Goal: Check status

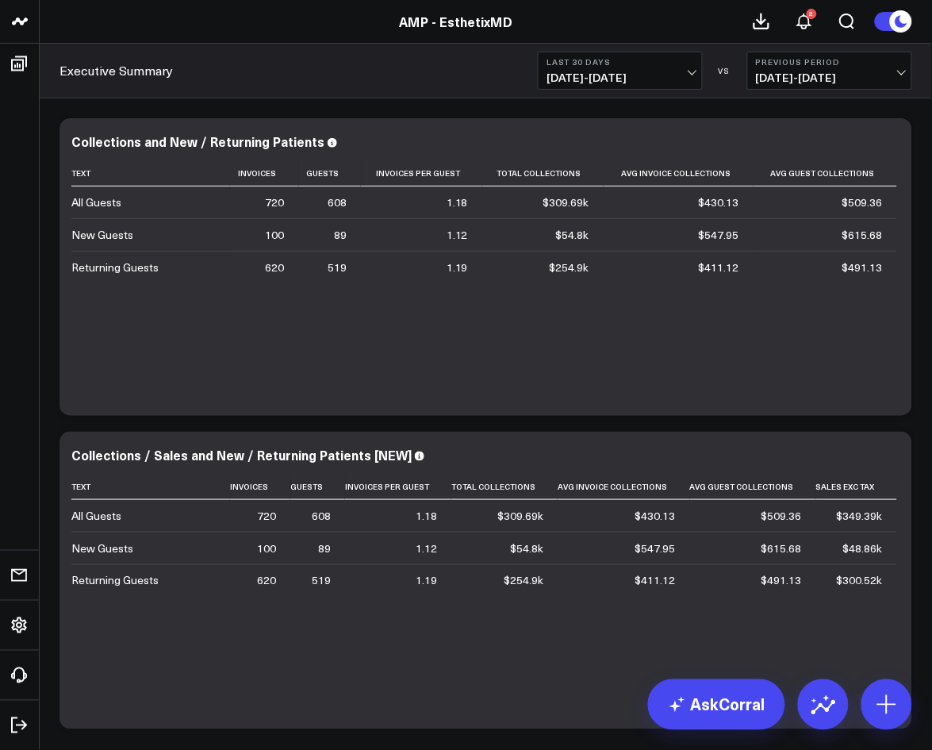
click at [547, 19] on div "AMP - EsthetixMD" at bounding box center [456, 21] width 912 height 17
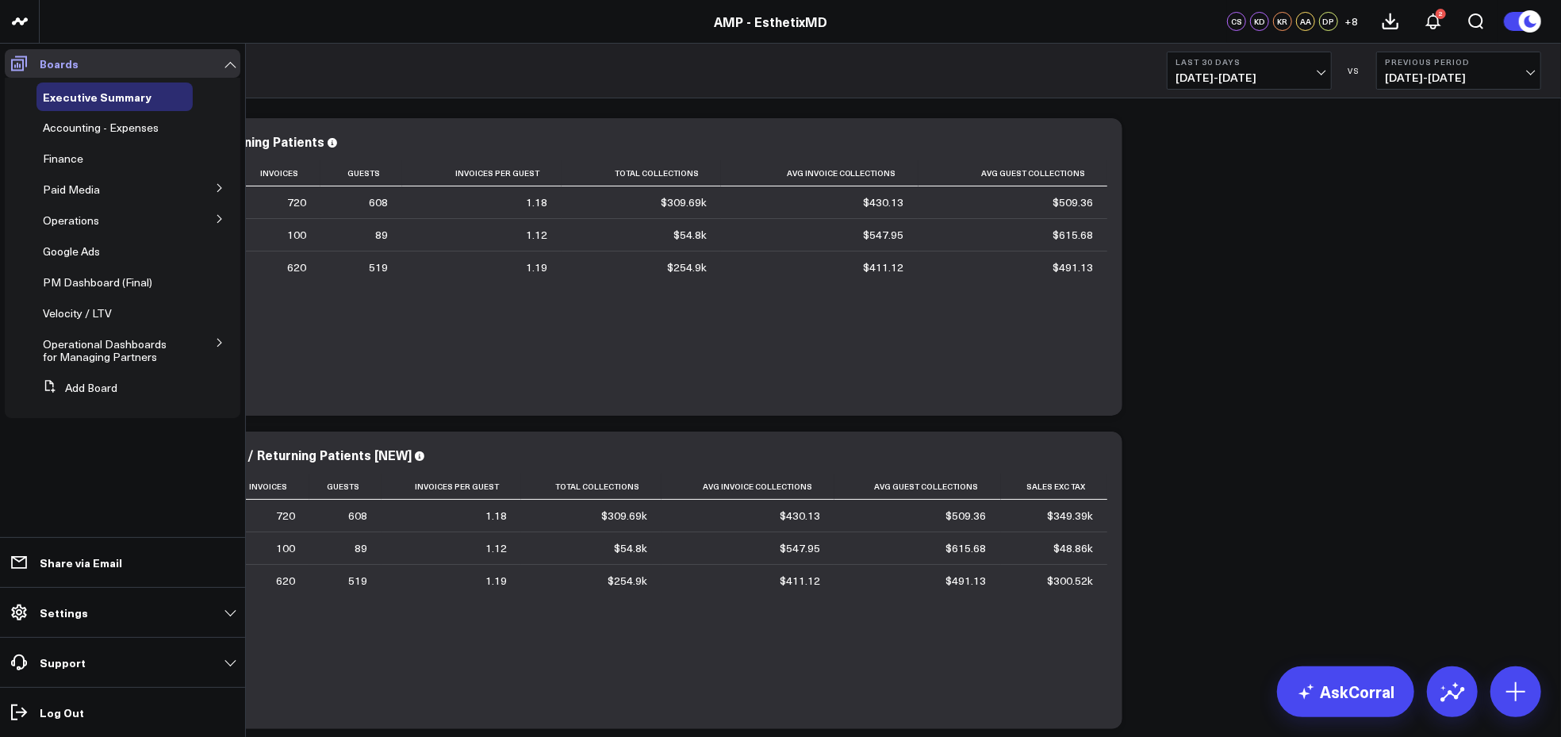
click at [31, 60] on span at bounding box center [19, 63] width 29 height 29
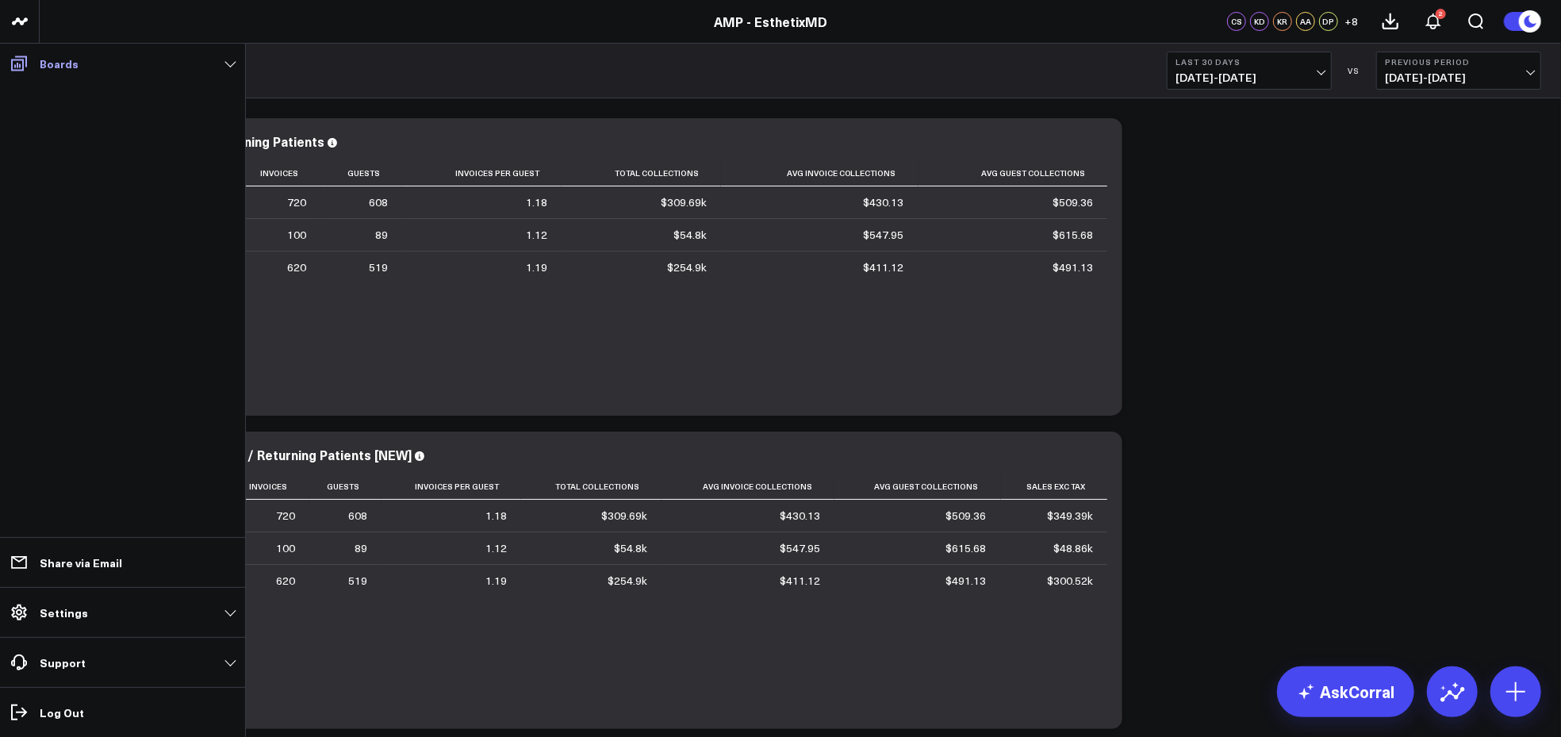
click at [228, 66] on link "Boards" at bounding box center [123, 63] width 236 height 29
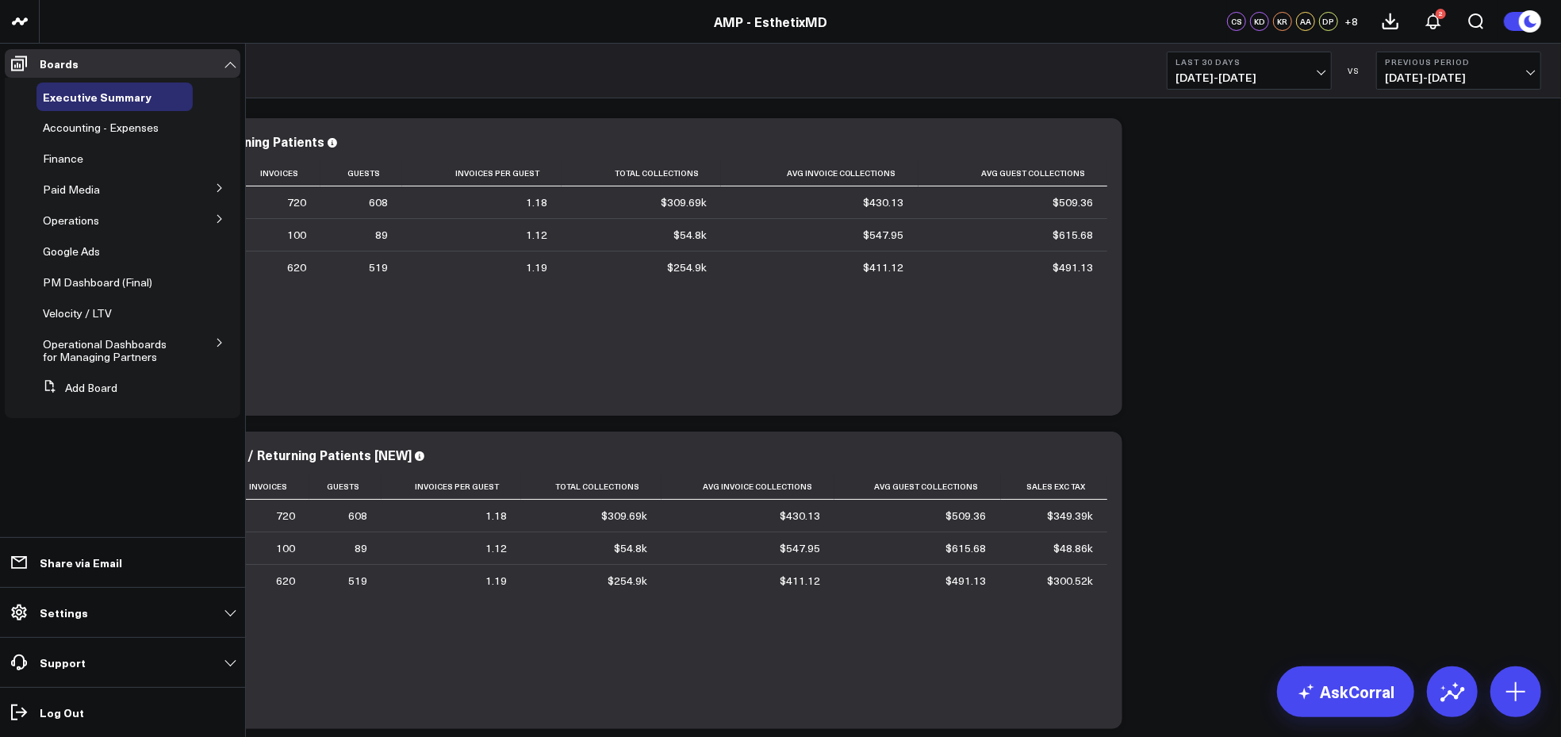
click at [222, 211] on button at bounding box center [219, 218] width 41 height 24
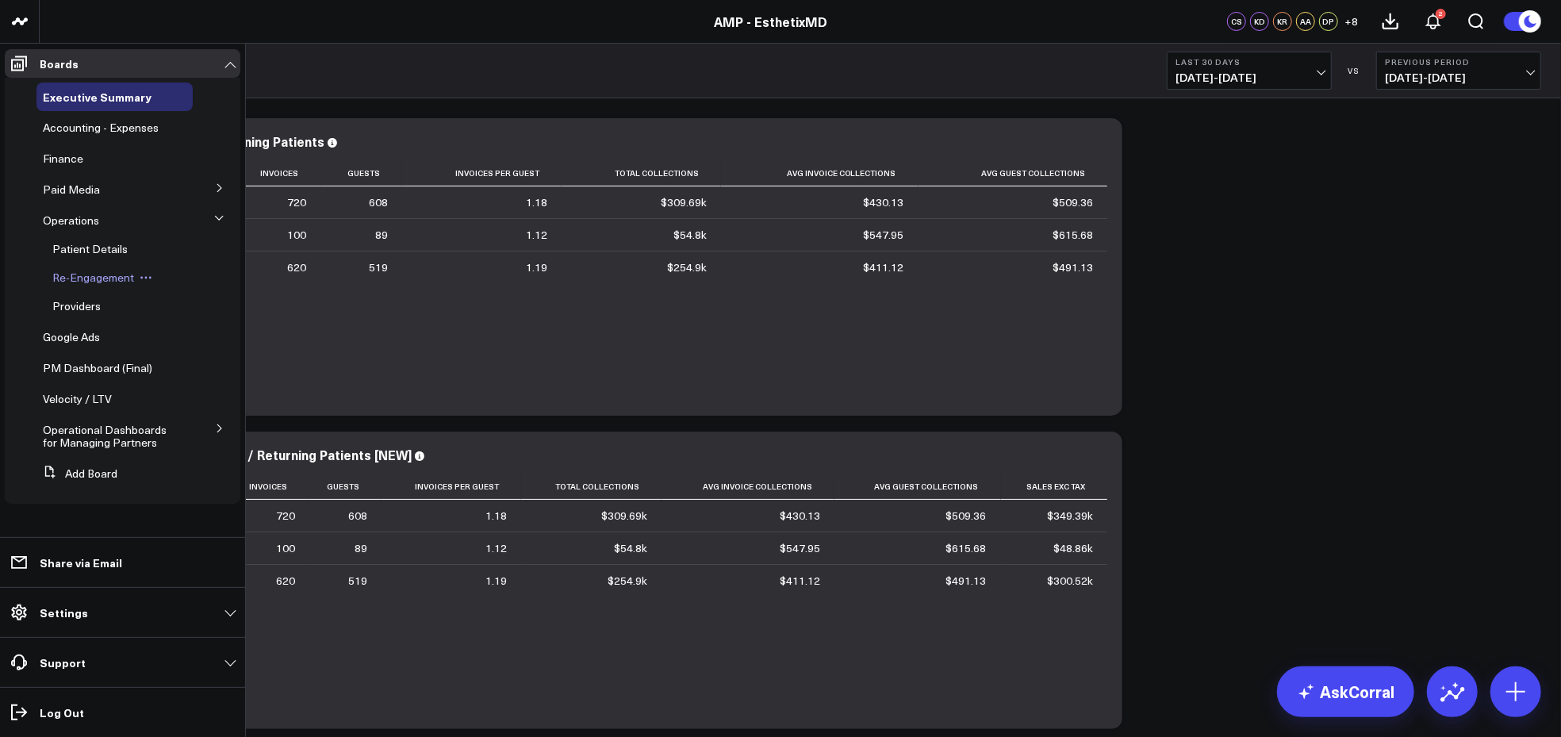
click at [151, 276] on button at bounding box center [146, 277] width 24 height 13
click at [118, 274] on span "Re-Engagement" at bounding box center [93, 277] width 82 height 15
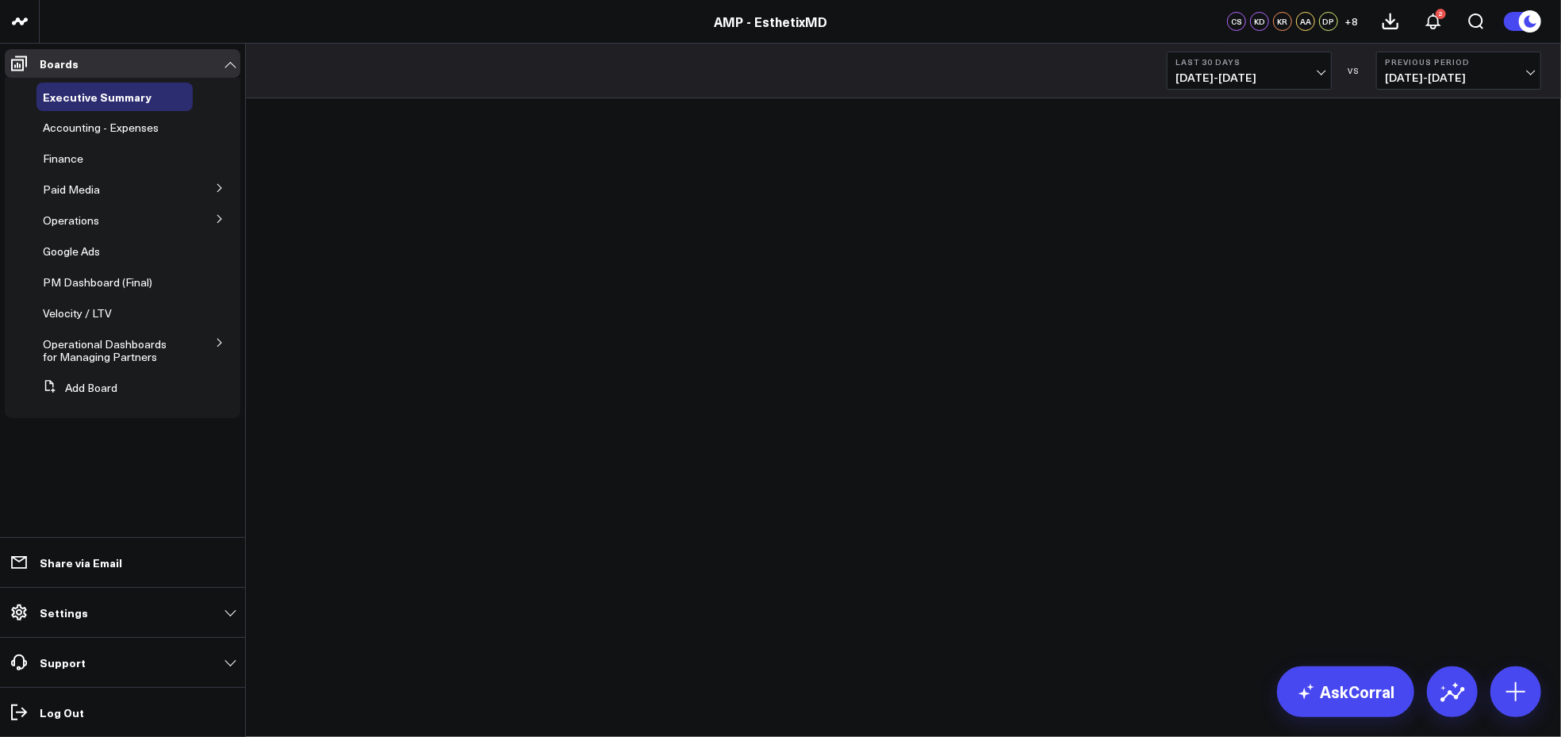
click at [219, 215] on icon at bounding box center [220, 219] width 10 height 10
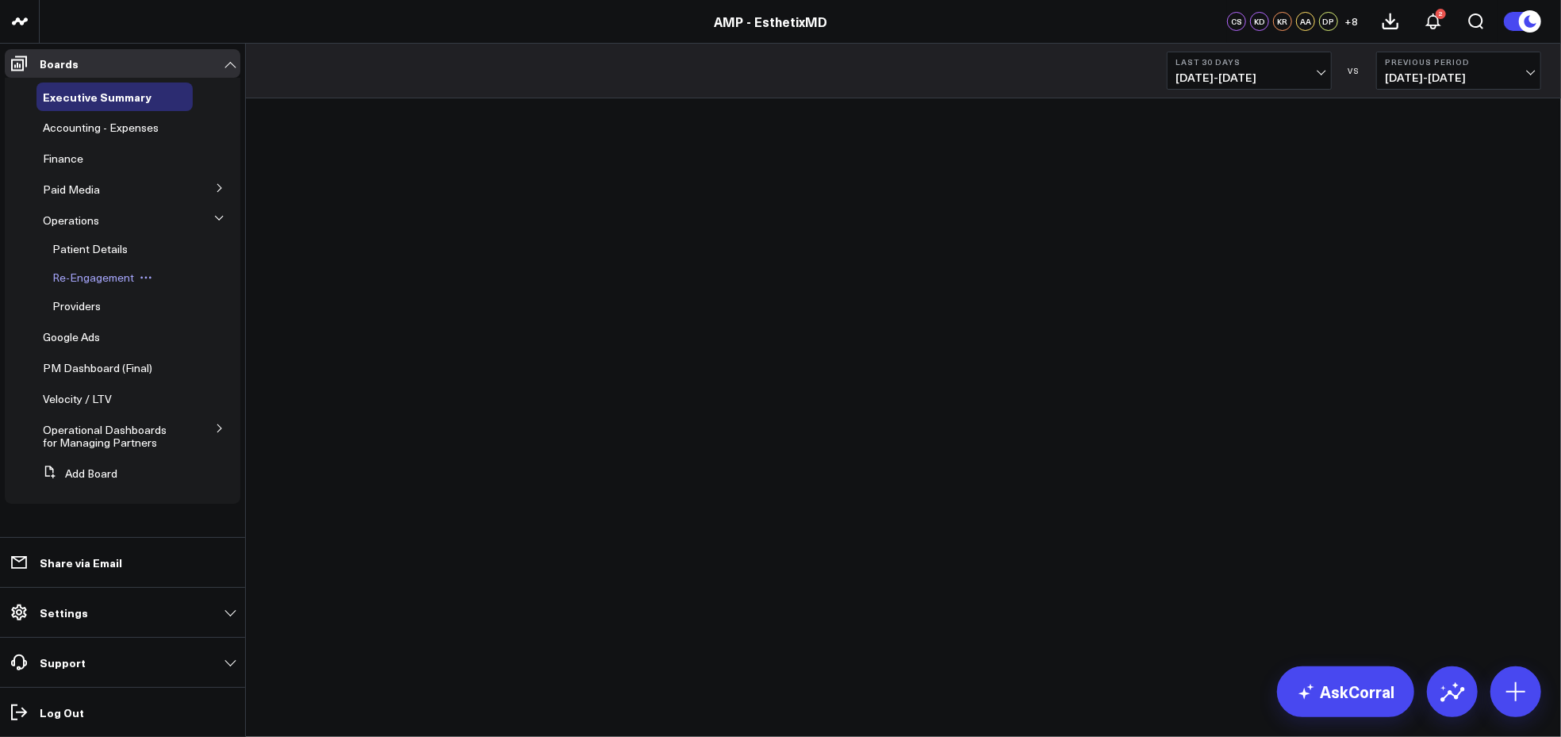
click at [65, 277] on span "Re-Engagement" at bounding box center [93, 277] width 82 height 15
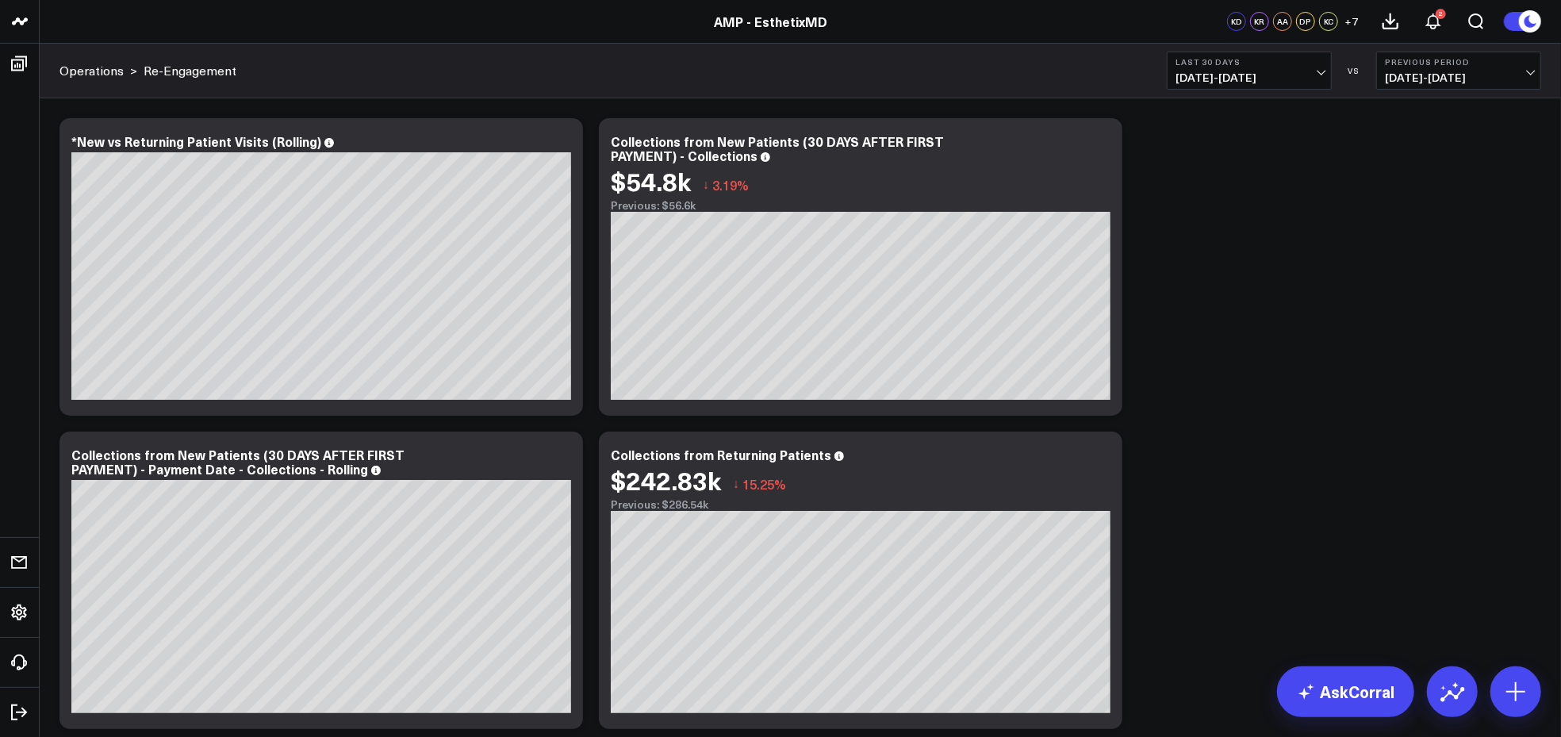
click at [1323, 71] on span "[DATE] - [DATE]" at bounding box center [1250, 77] width 148 height 13
click at [1248, 505] on link "Custom Dates" at bounding box center [1249, 507] width 163 height 30
select select "8"
select select "2025"
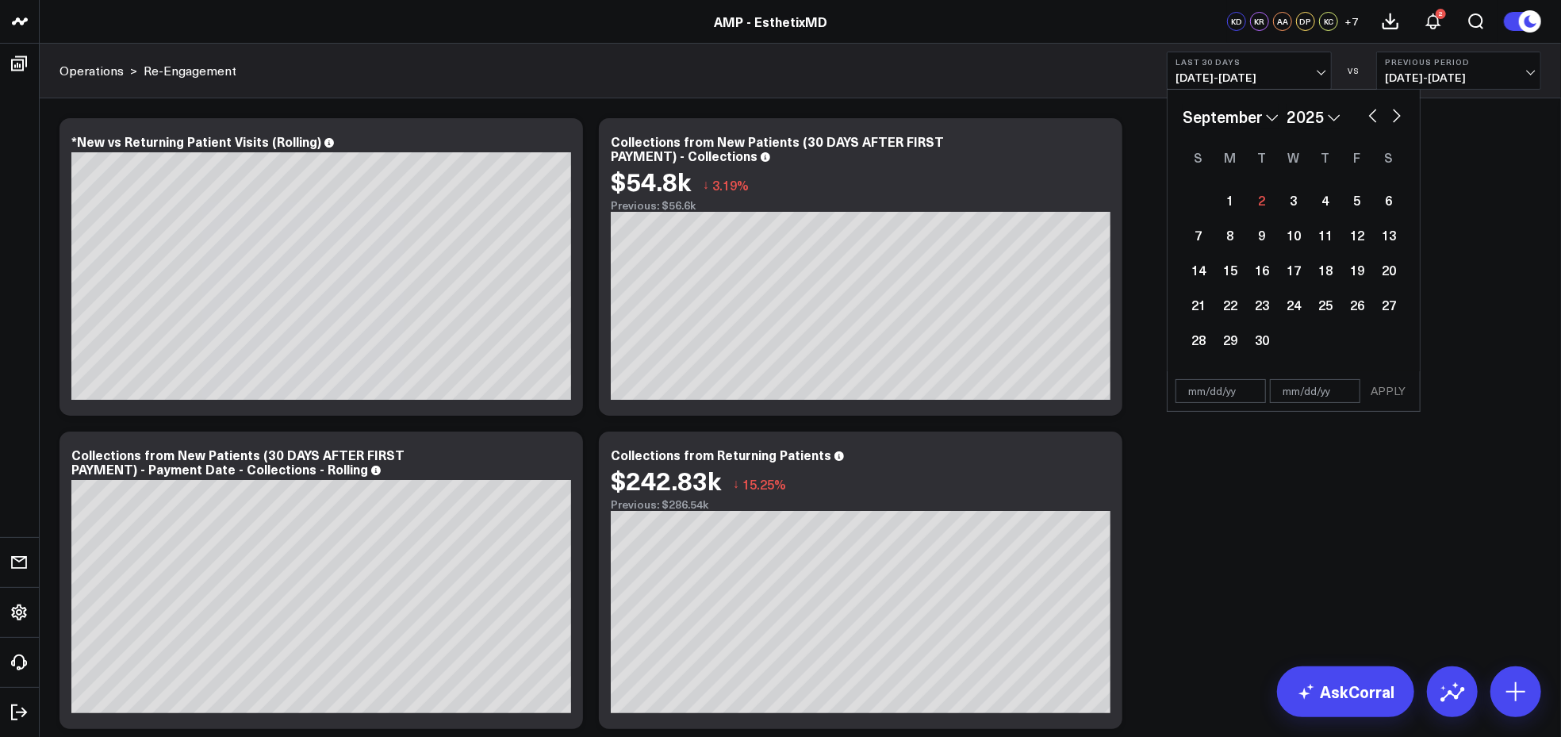
click at [1268, 116] on select "January February March April May June July August September October November De…" at bounding box center [1231, 117] width 96 height 24
select select "7"
select select "2025"
click at [1359, 200] on div "1" at bounding box center [1357, 200] width 32 height 32
type input "[DATE]"
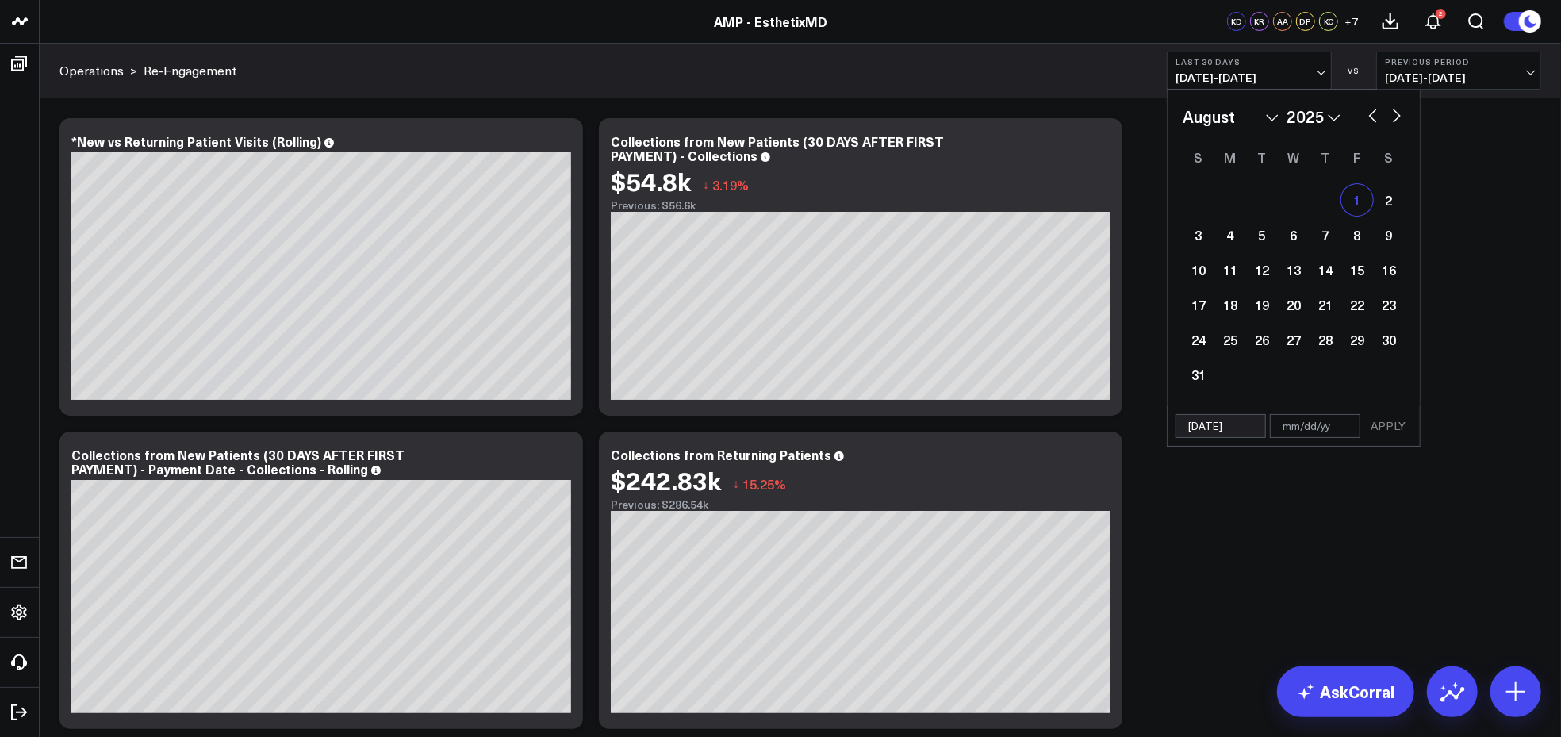
select select "7"
select select "2025"
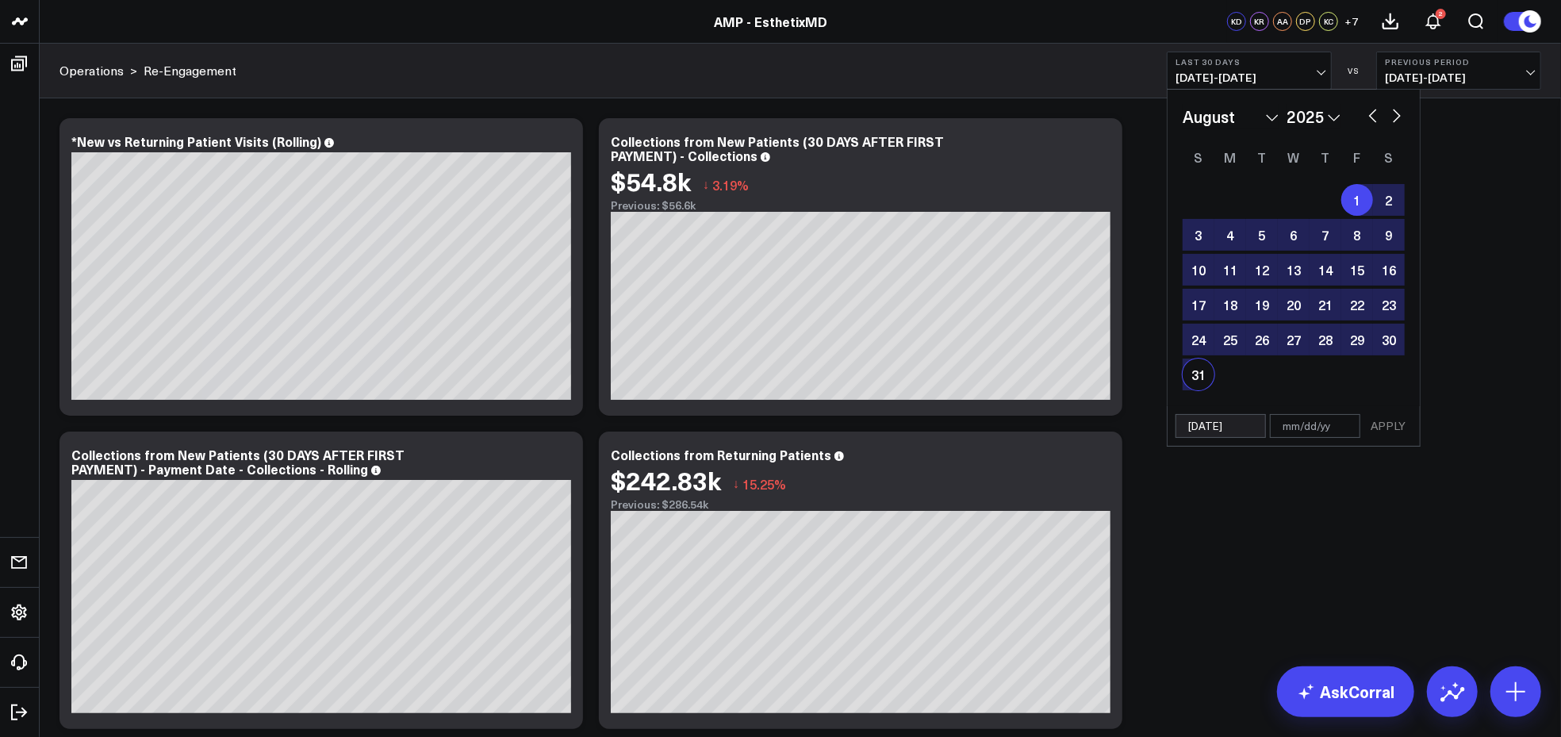
click at [1198, 370] on div "31" at bounding box center [1199, 375] width 32 height 32
type input "[DATE]"
select select "7"
select select "2025"
click at [1387, 429] on button "APPLY" at bounding box center [1388, 426] width 48 height 24
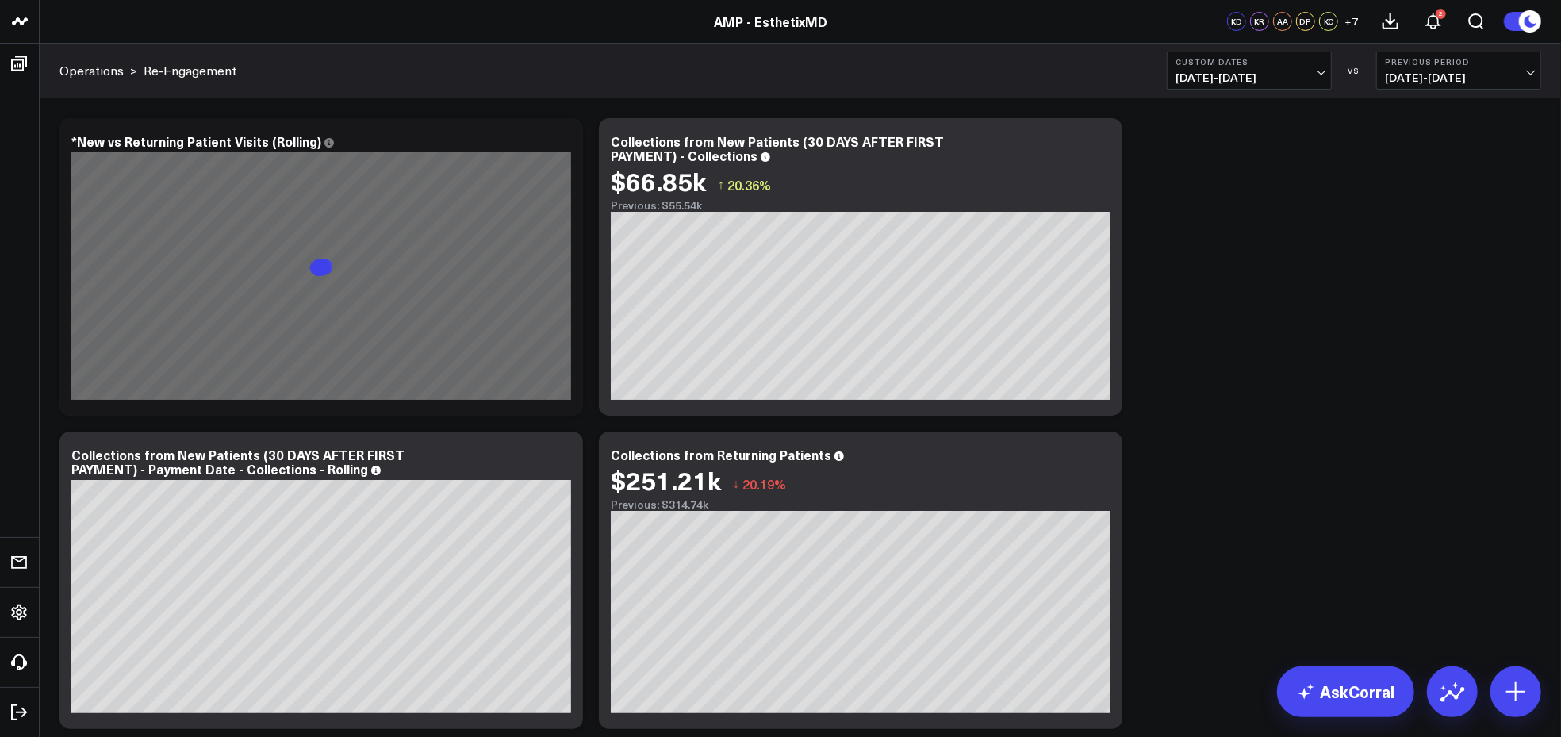
click at [1526, 71] on span "[DATE] - [DATE]" at bounding box center [1459, 77] width 148 height 13
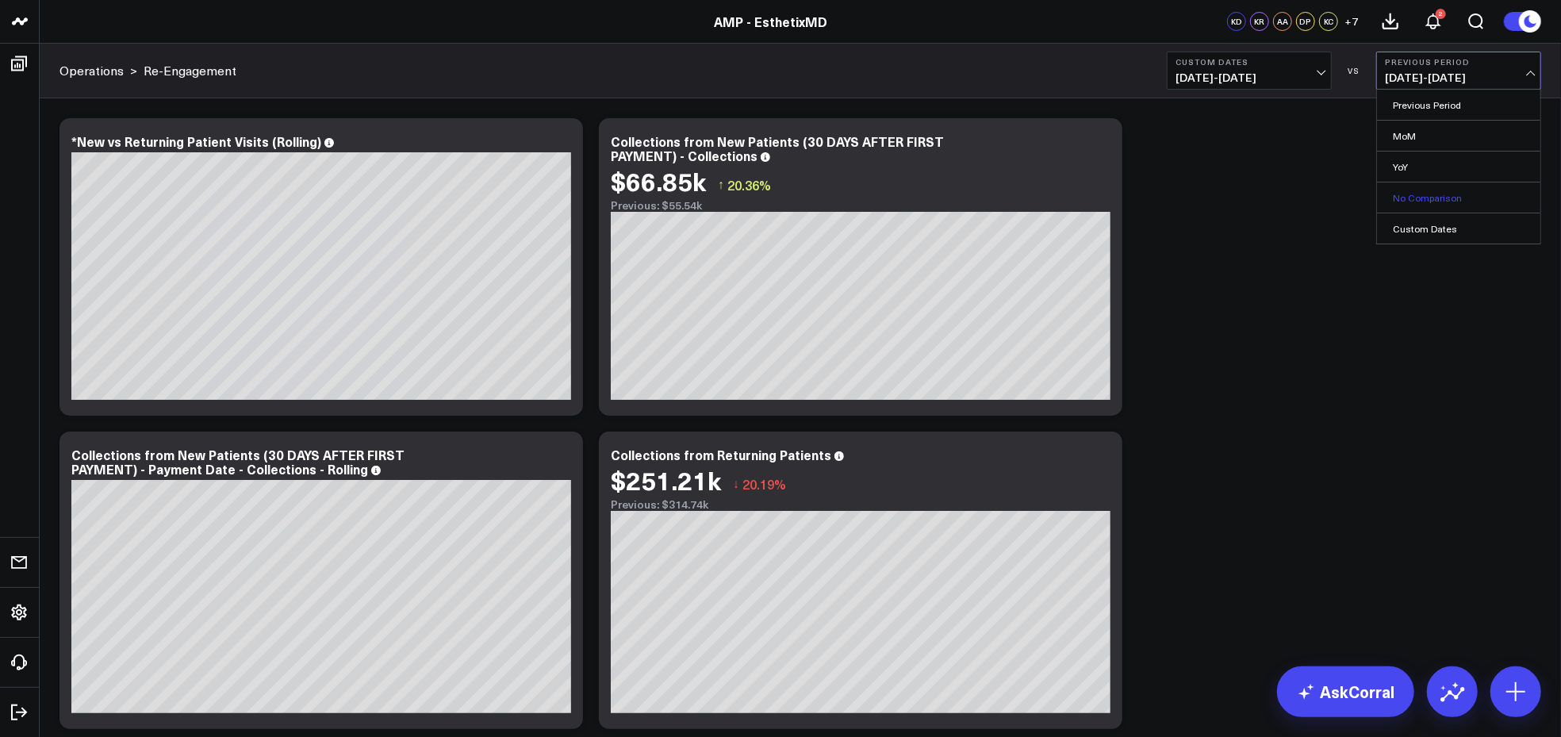
click at [1413, 195] on link "No Comparison" at bounding box center [1458, 197] width 163 height 30
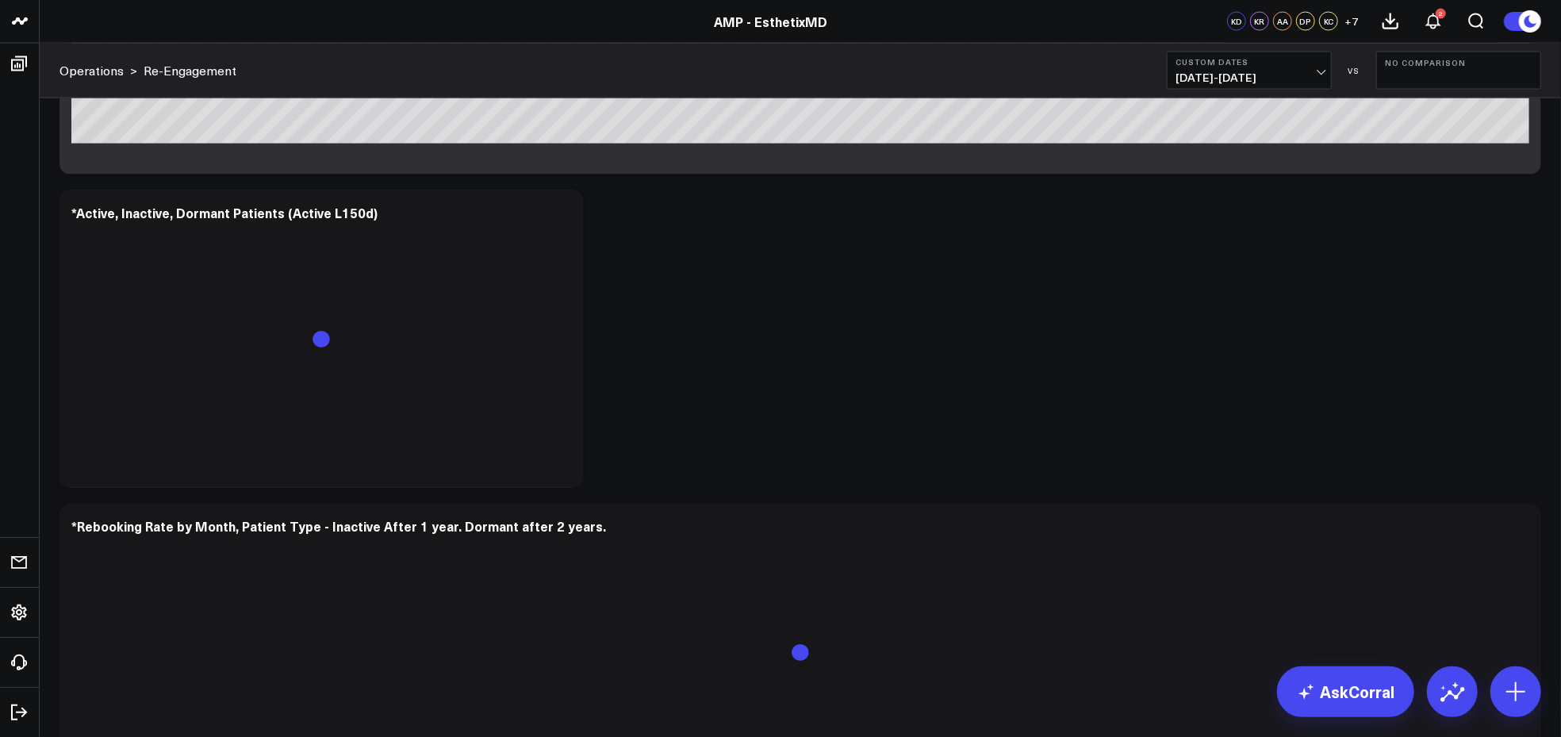
scroll to position [2107, 0]
